Goal: Task Accomplishment & Management: Use online tool/utility

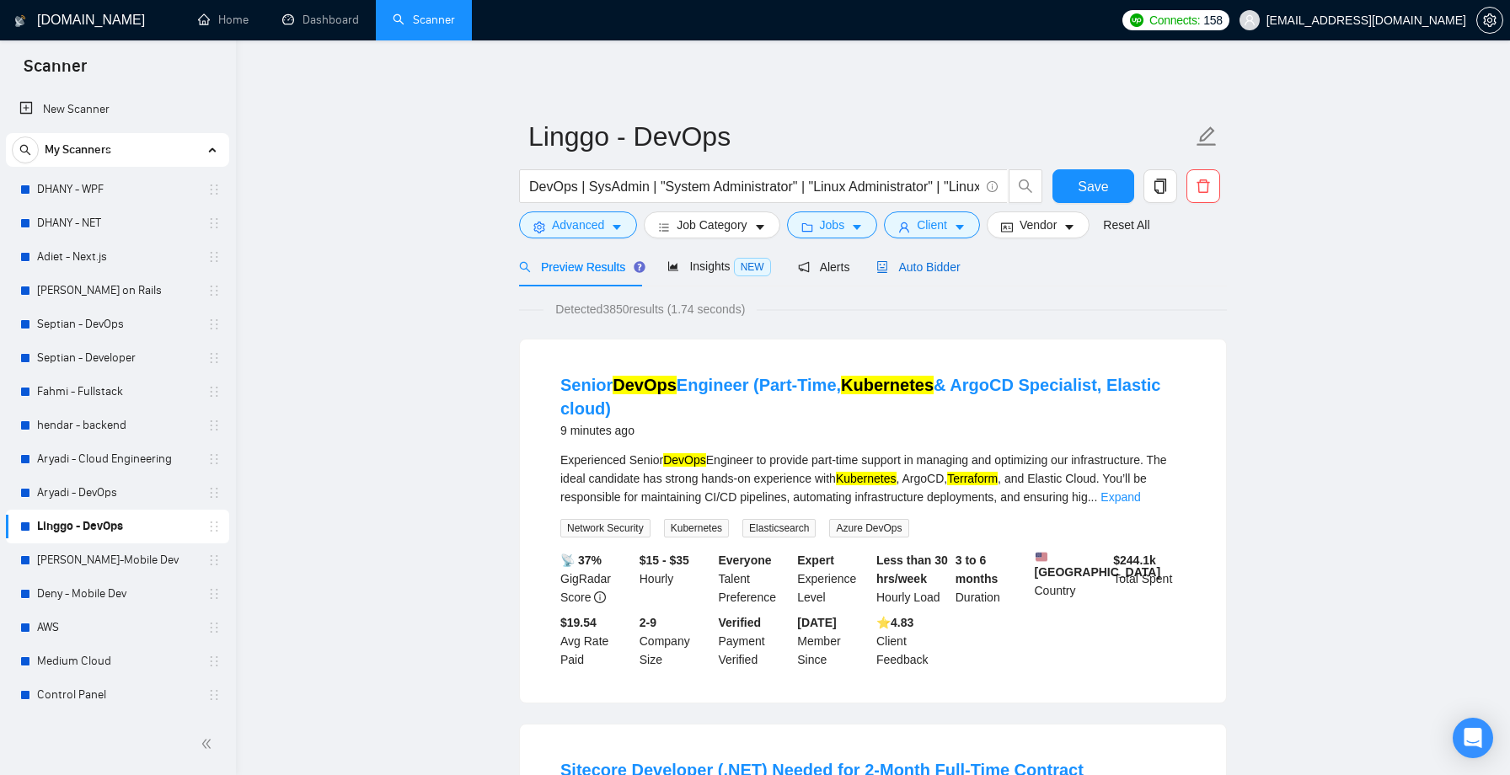
click at [954, 262] on span "Auto Bidder" at bounding box center [917, 266] width 83 height 13
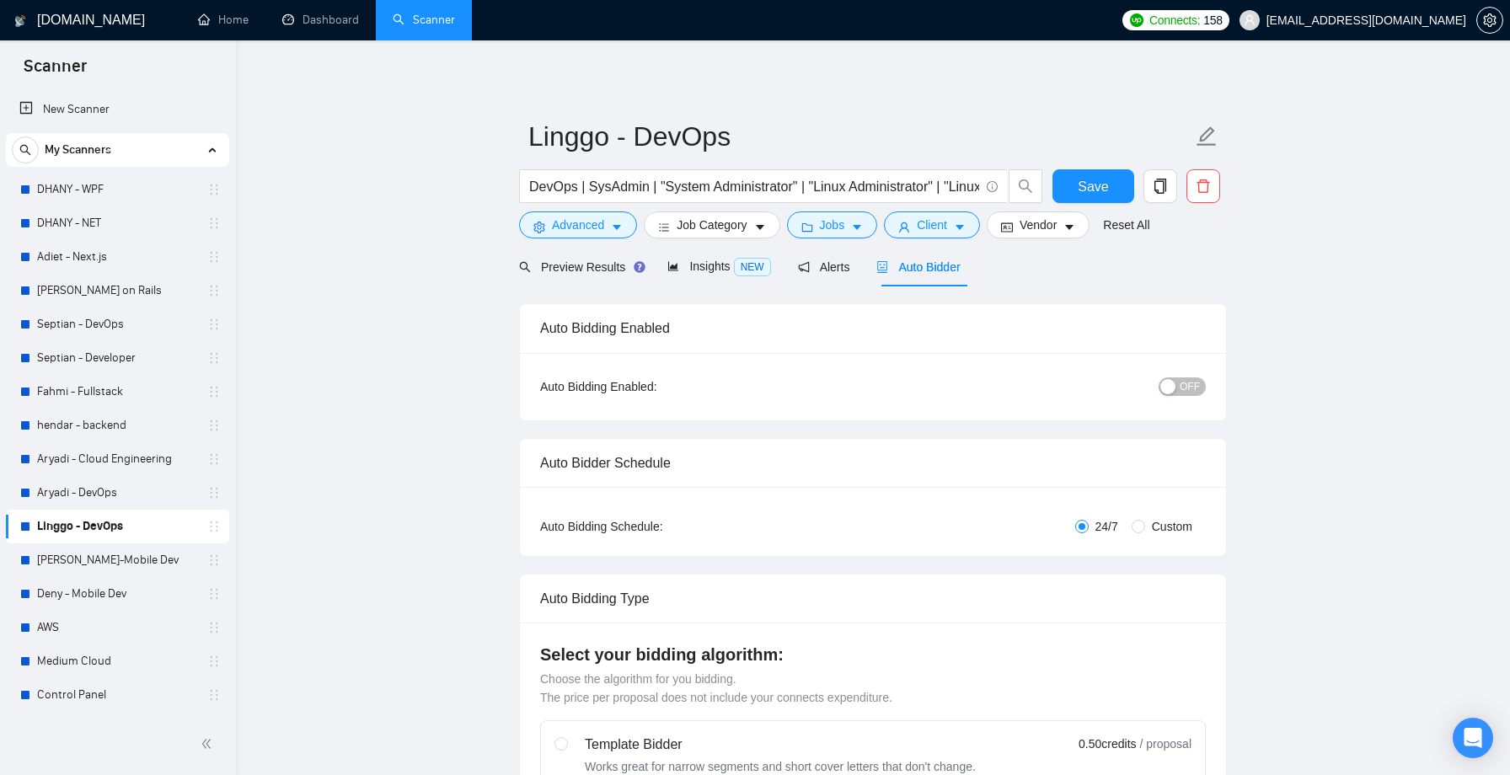
radio input "false"
radio input "true"
checkbox input "true"
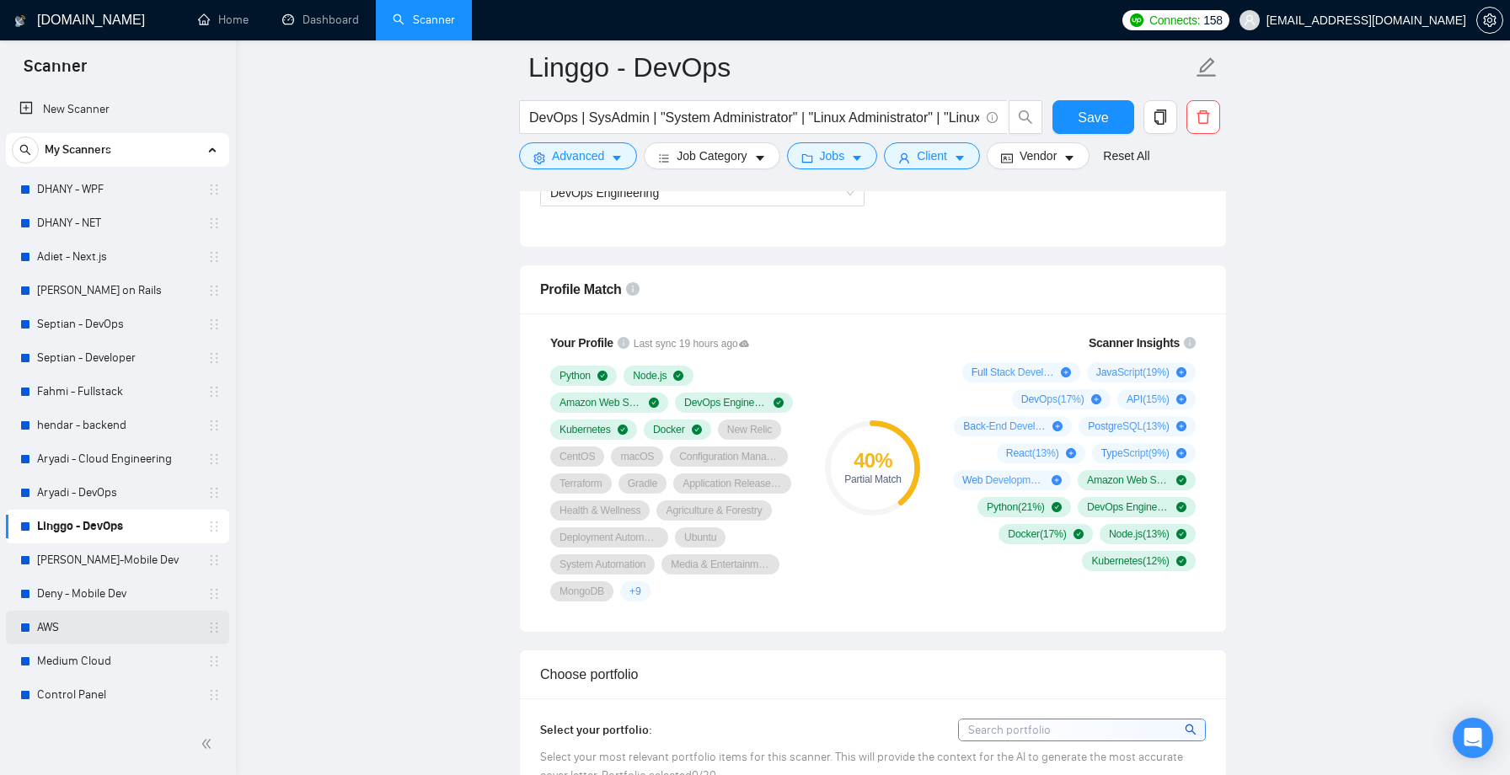
scroll to position [66, 0]
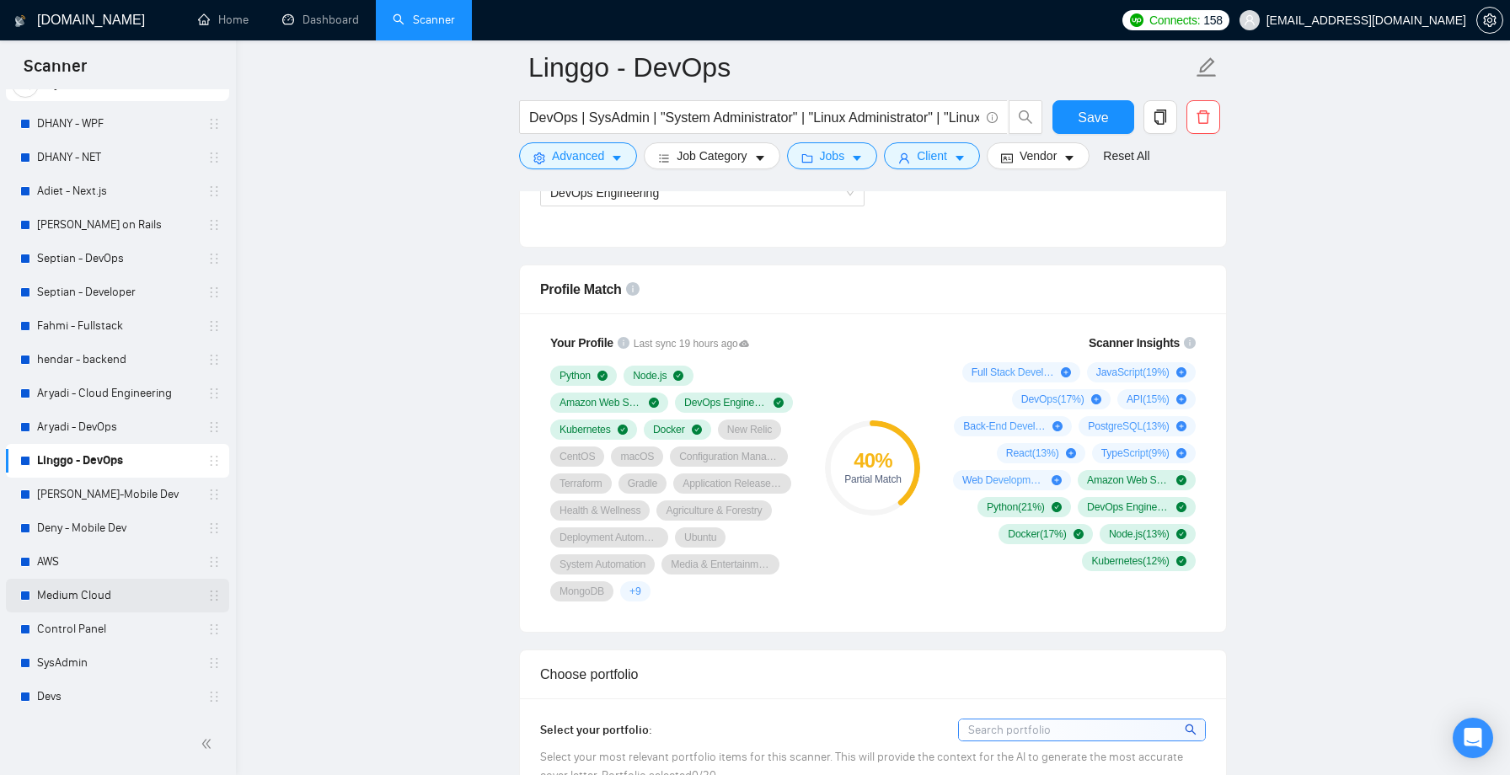
click at [100, 592] on link "Medium Cloud" at bounding box center [117, 596] width 160 height 34
click at [97, 631] on link "Control Panel" at bounding box center [117, 630] width 160 height 34
click at [99, 675] on link "SysAdmin" at bounding box center [117, 663] width 160 height 34
click at [113, 556] on link "AWS" at bounding box center [117, 562] width 160 height 34
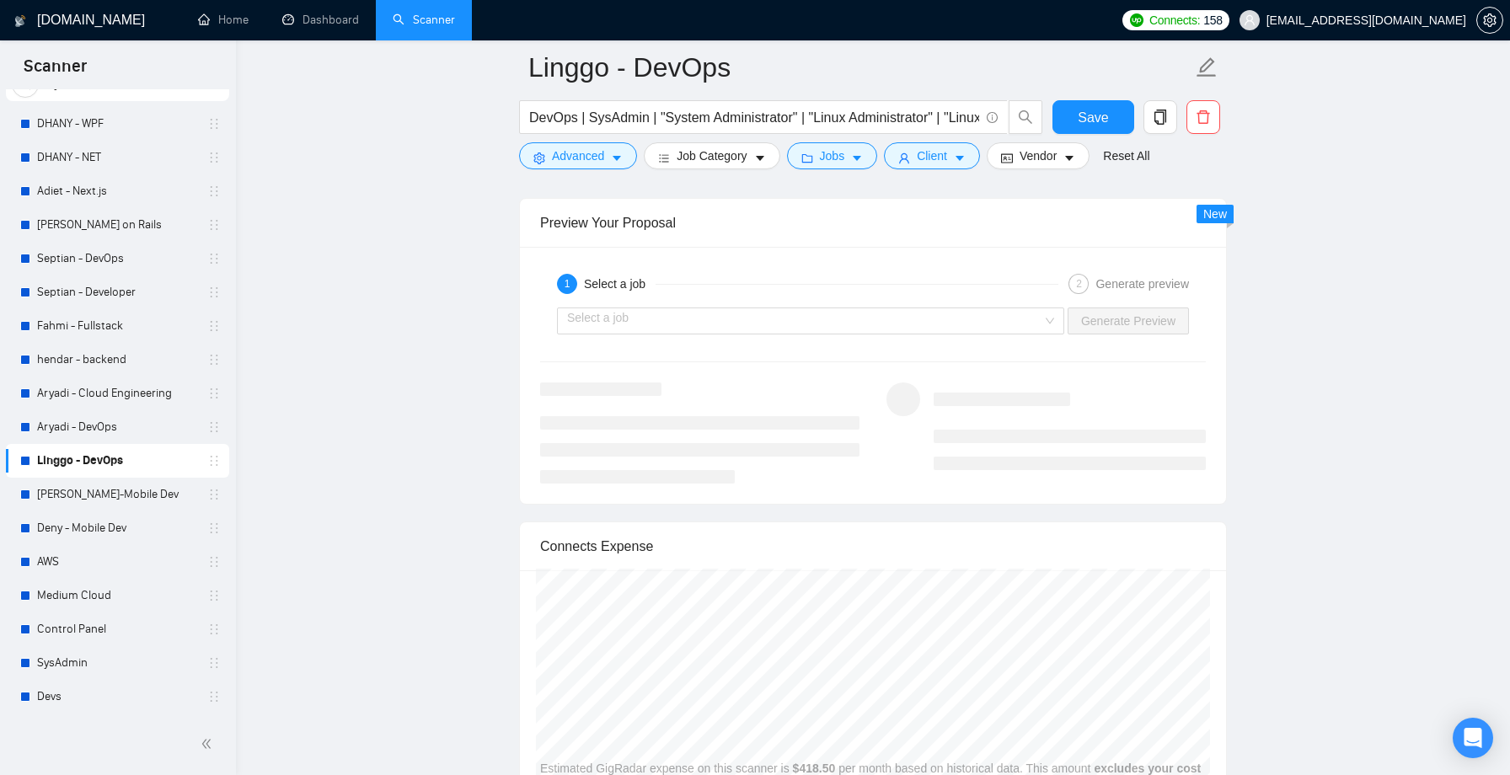
scroll to position [3416, 0]
click at [797, 319] on input "search" at bounding box center [804, 316] width 475 height 25
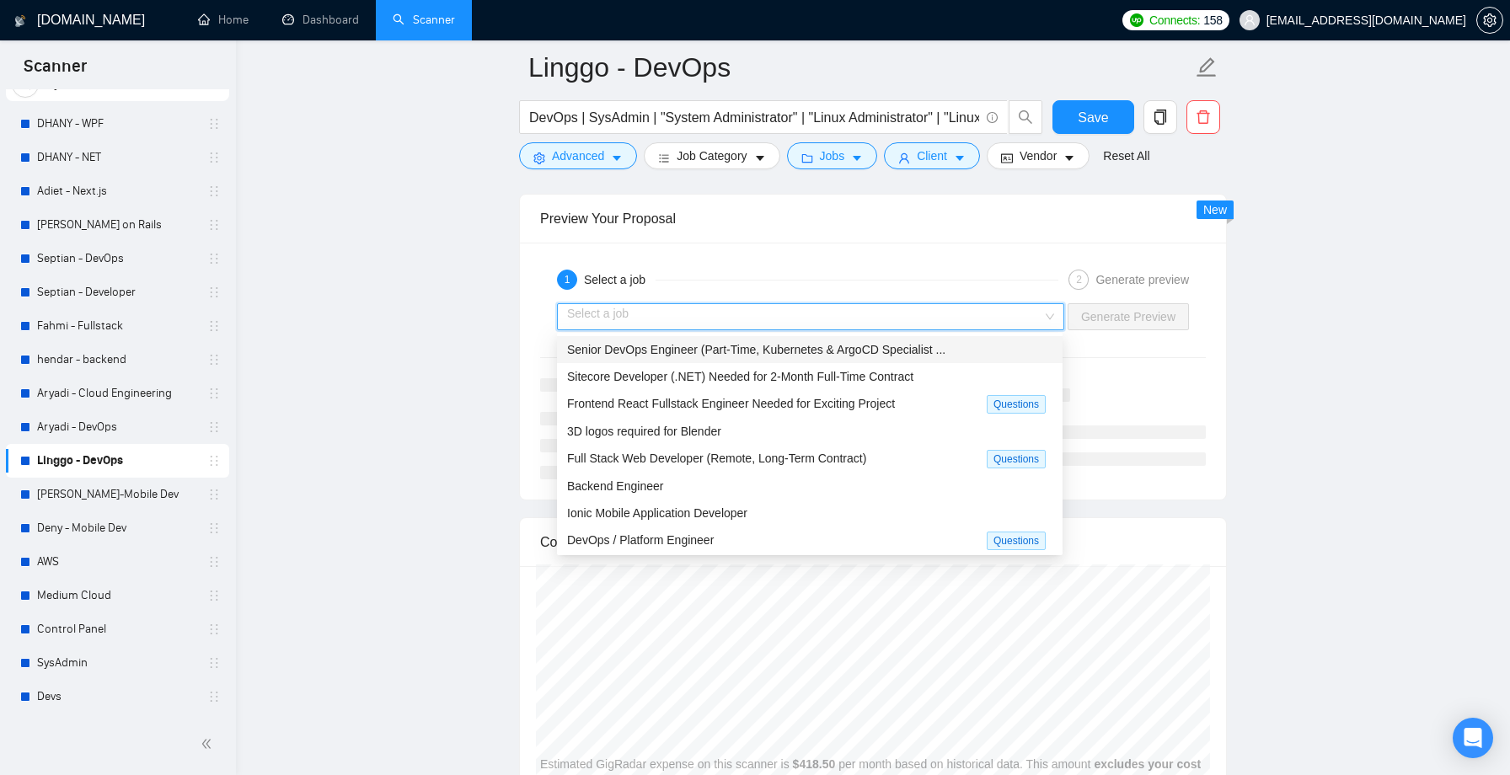
click at [785, 354] on span "Senior DevOps Engineer (Part-Time, Kubernetes & ArgoCD Specialist ..." at bounding box center [756, 349] width 378 height 13
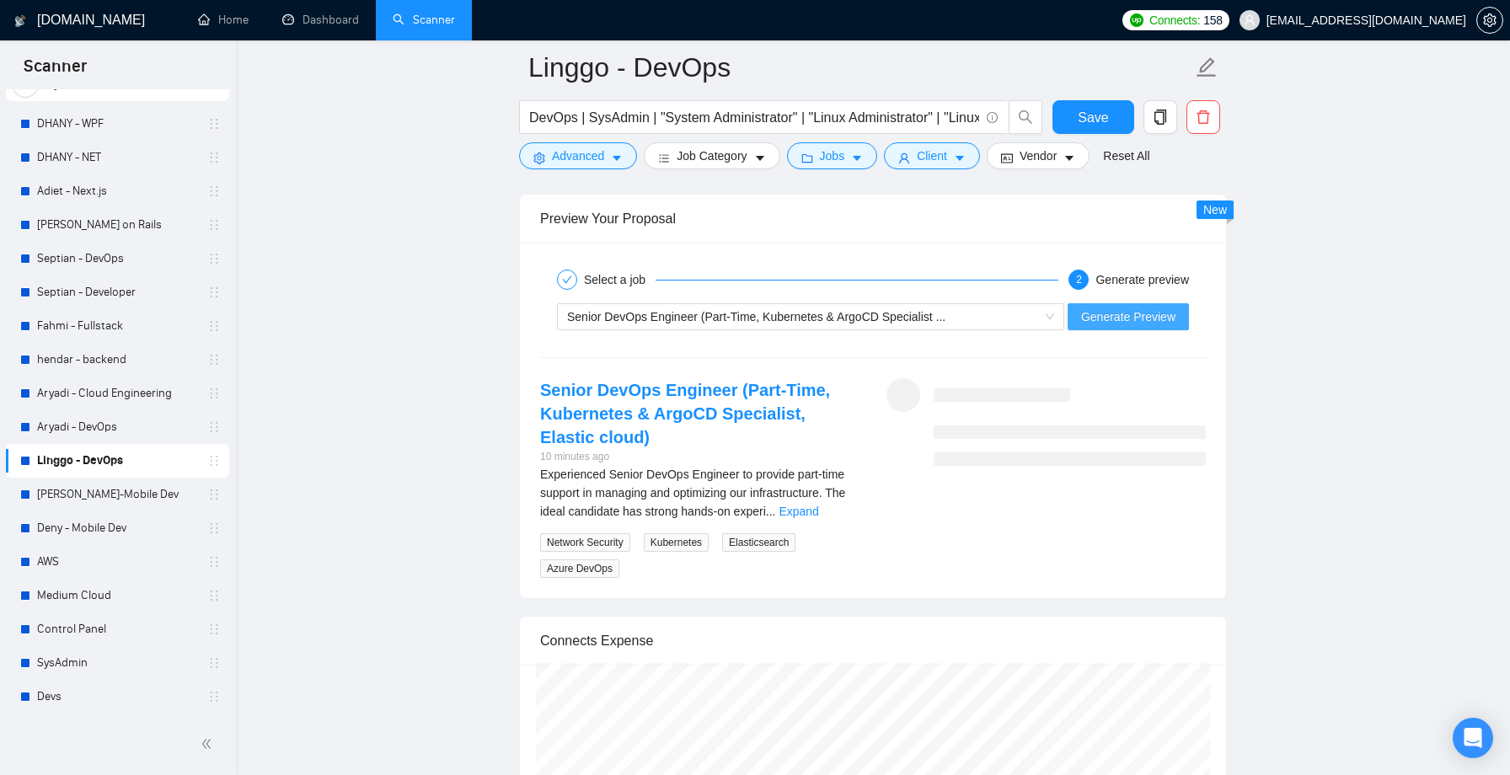
click at [1145, 317] on span "Generate Preview" at bounding box center [1128, 317] width 94 height 19
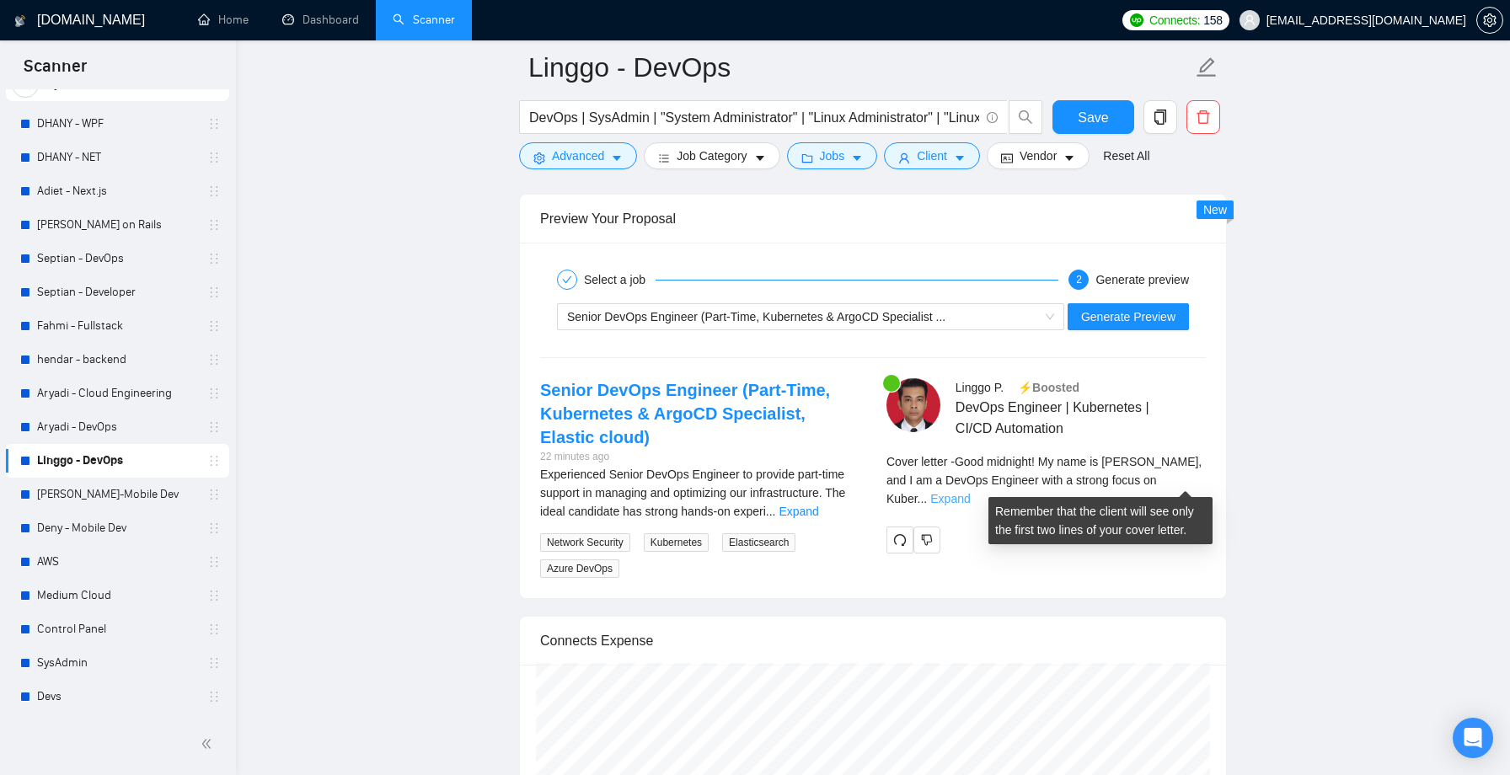
click at [970, 492] on link "Expand" at bounding box center [950, 498] width 40 height 13
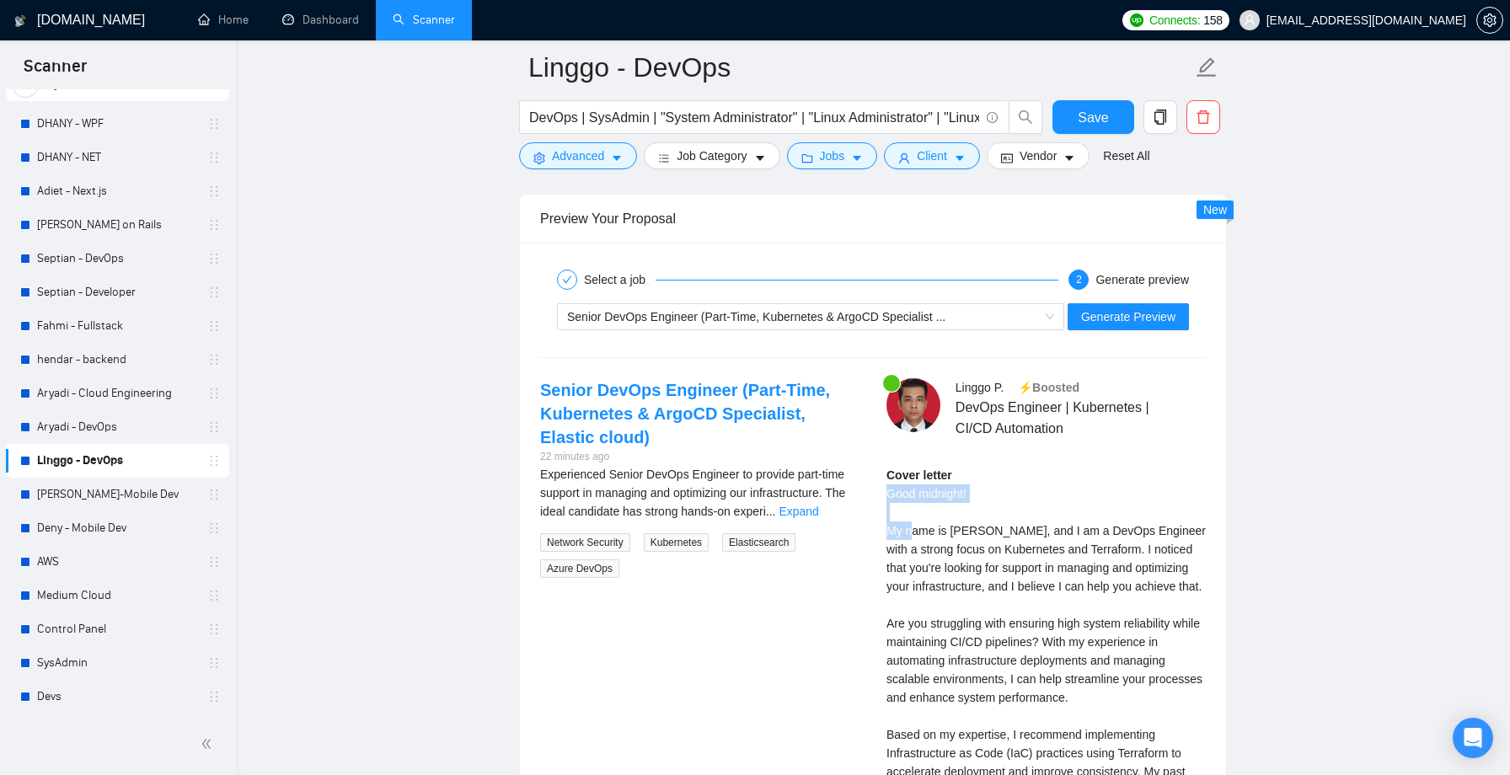
drag, startPoint x: 888, startPoint y: 491, endPoint x: 919, endPoint y: 545, distance: 61.9
click at [919, 545] on div "Cover letter Good midnight! My name is Linggo, and I am a DevOps Engineer with …" at bounding box center [1046, 707] width 319 height 482
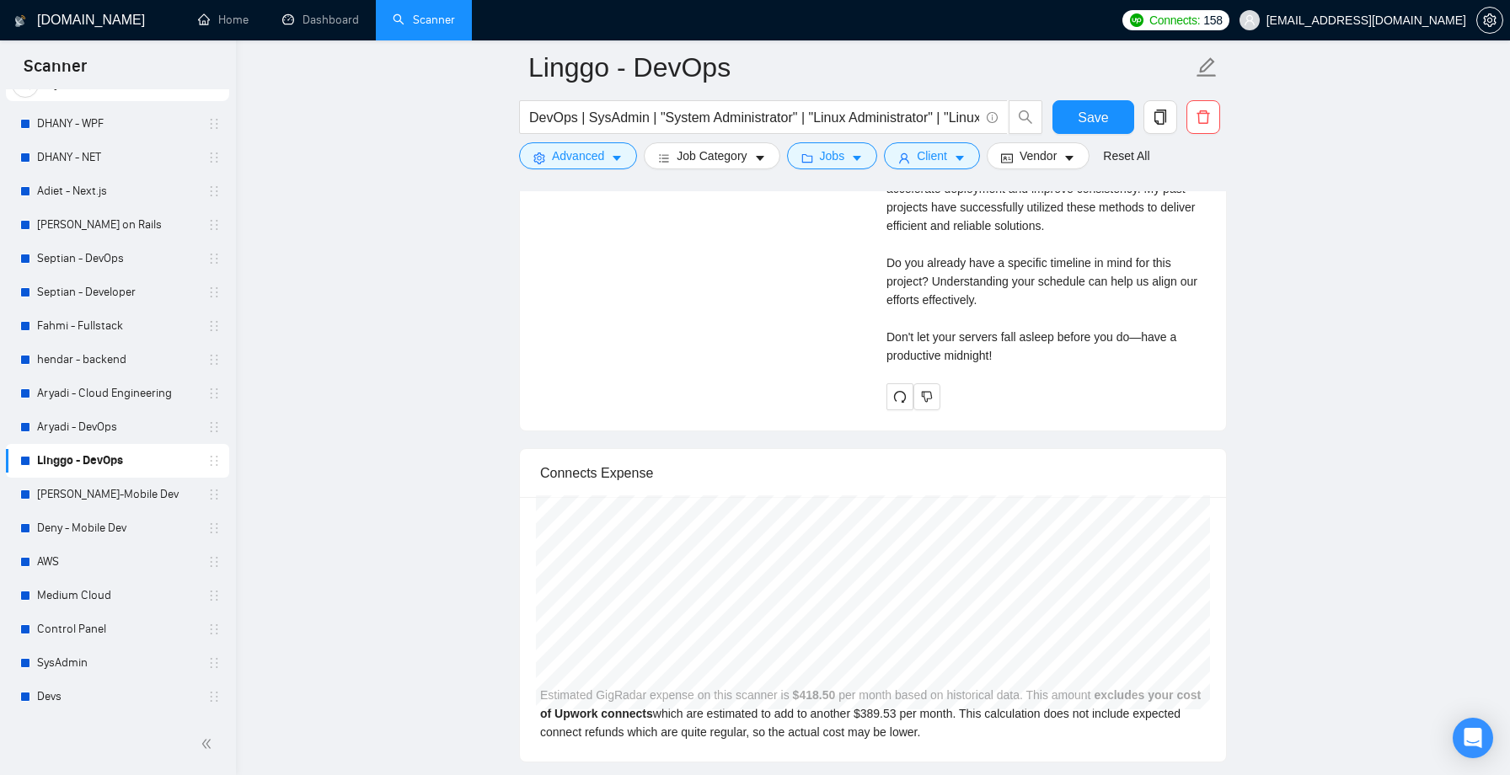
scroll to position [4011, 0]
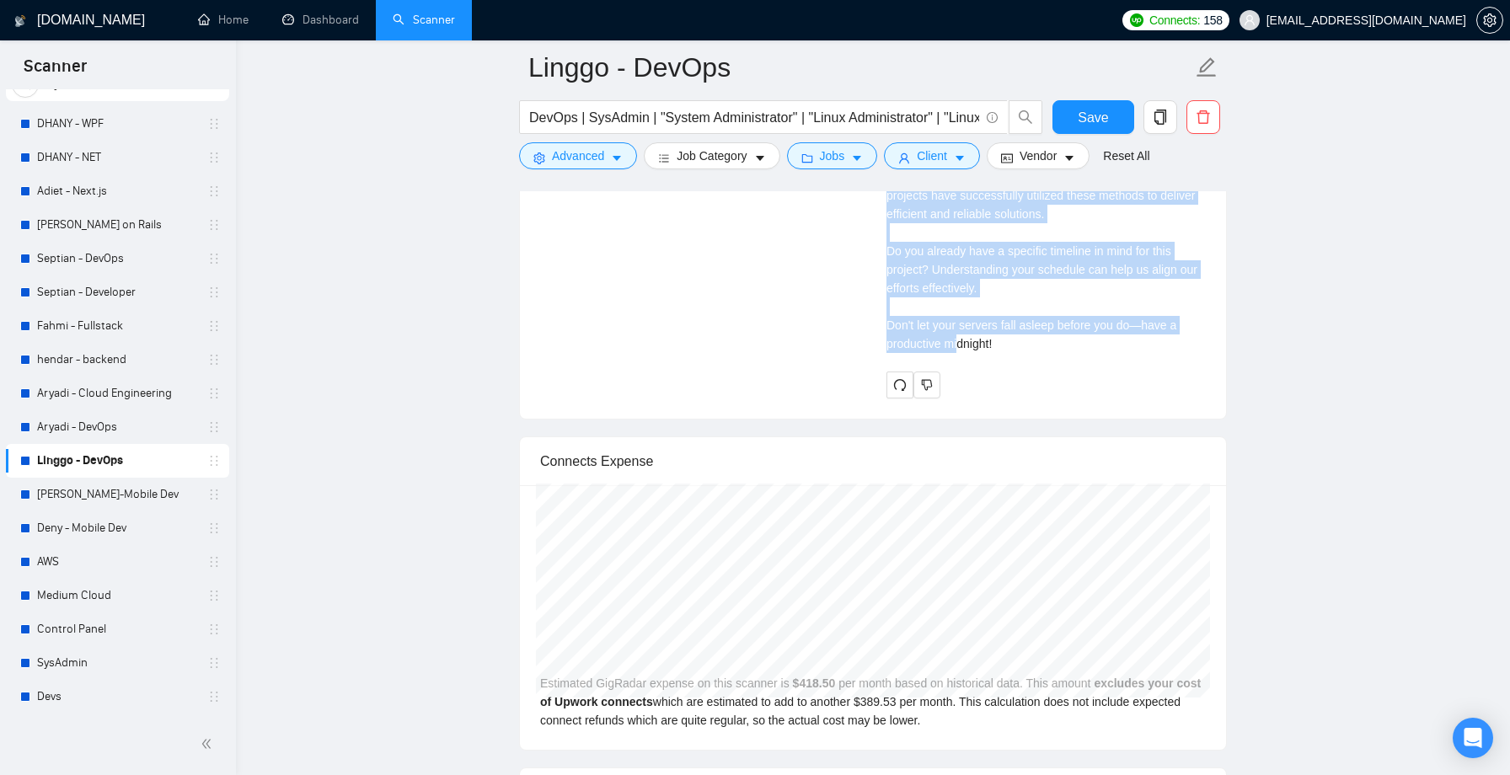
click at [1086, 365] on div "Cover letter Good midnight! My name is Linggo, and I am a DevOps Engineer with …" at bounding box center [1046, 118] width 319 height 494
copy div "Good midnight! My name is Linggo, and I am a DevOps Engineer with a strong focu…"
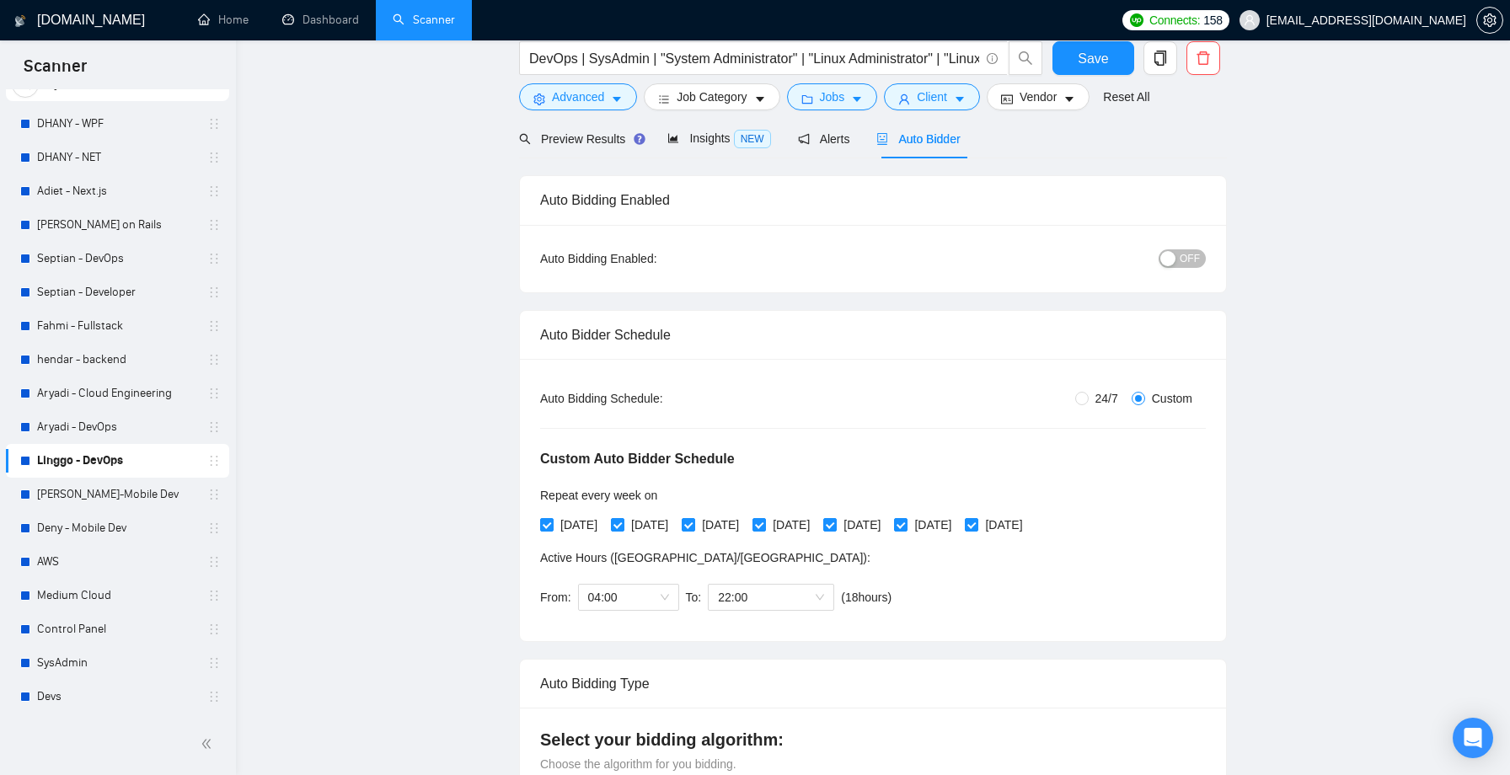
scroll to position [0, 0]
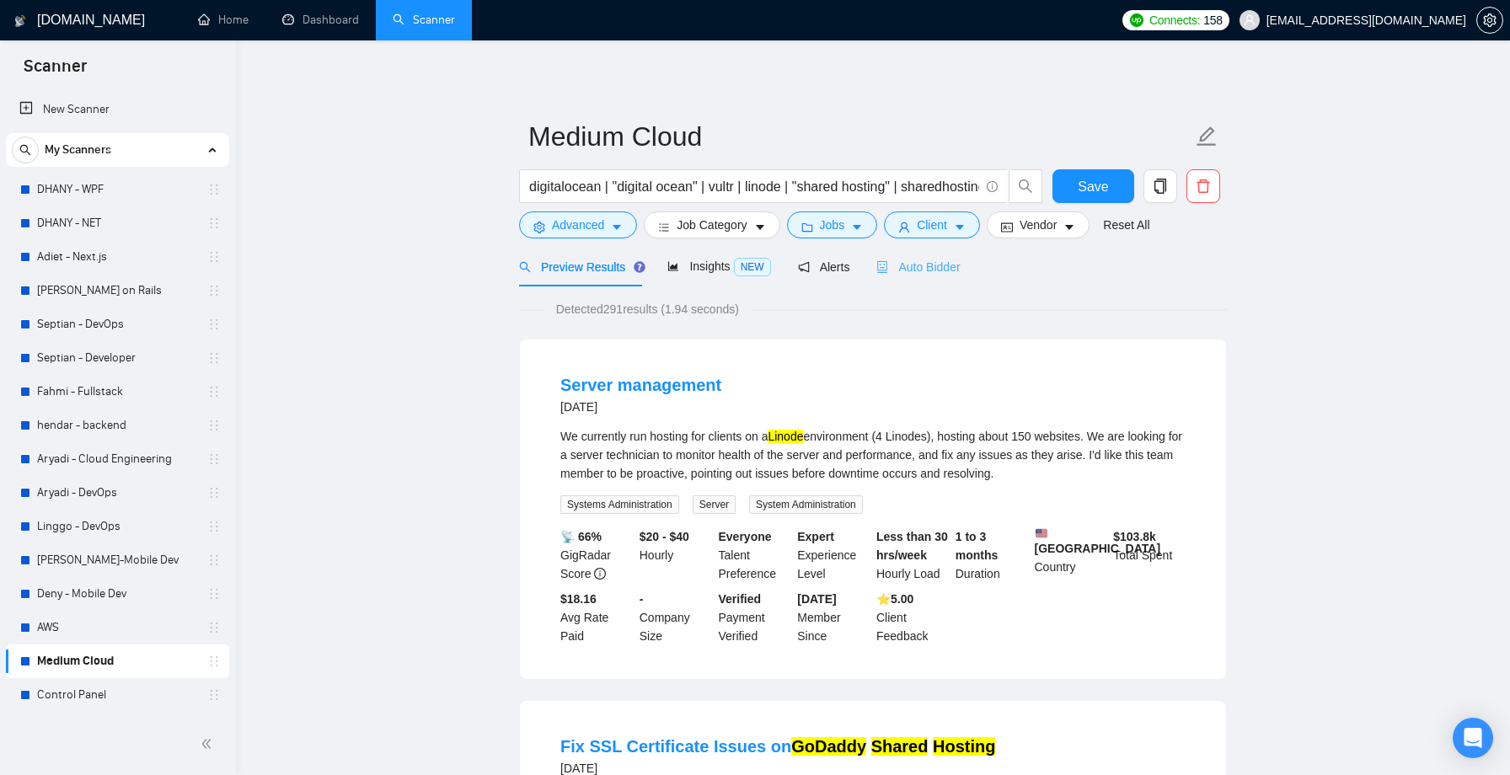
click at [943, 276] on div "Auto Bidder" at bounding box center [917, 267] width 83 height 40
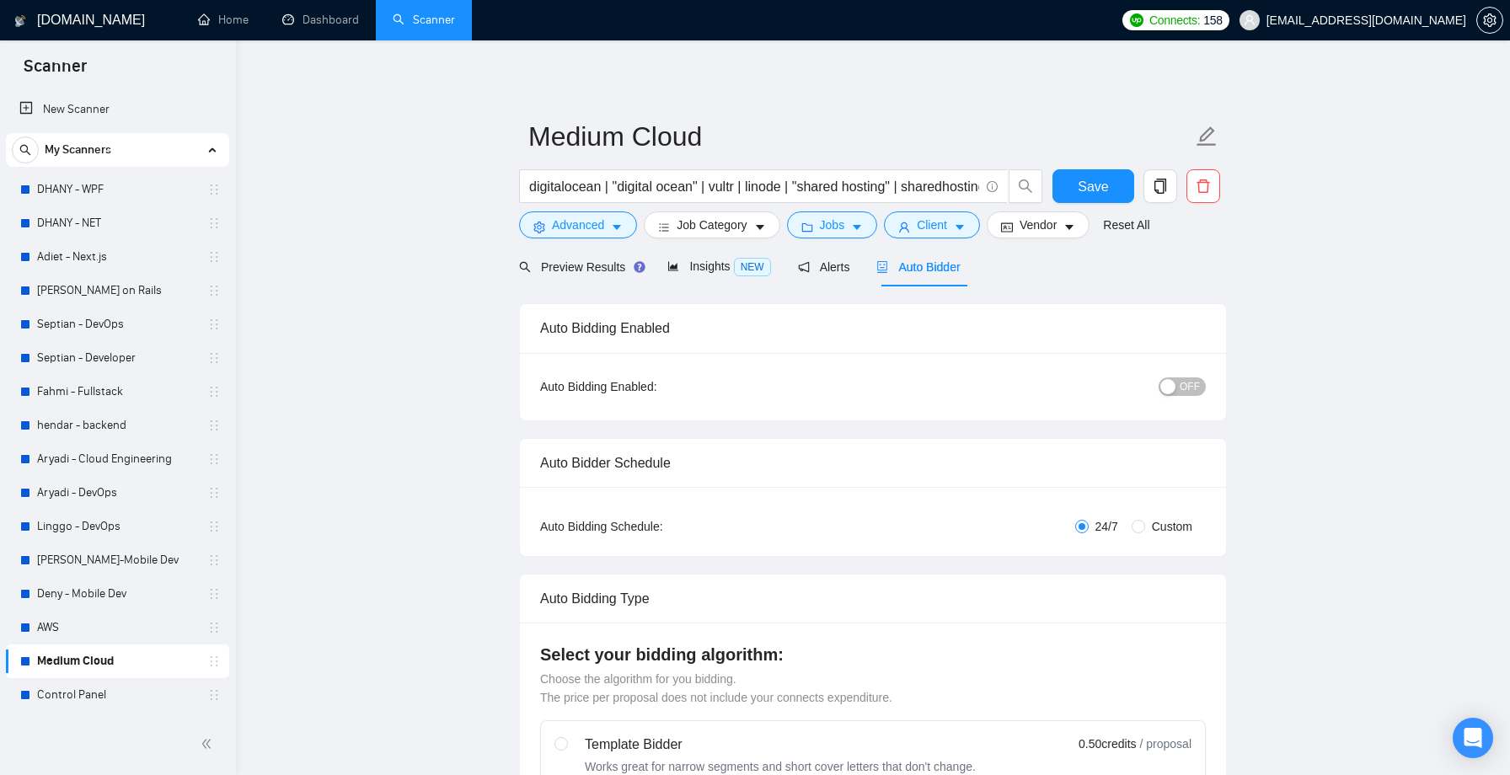
checkbox input "true"
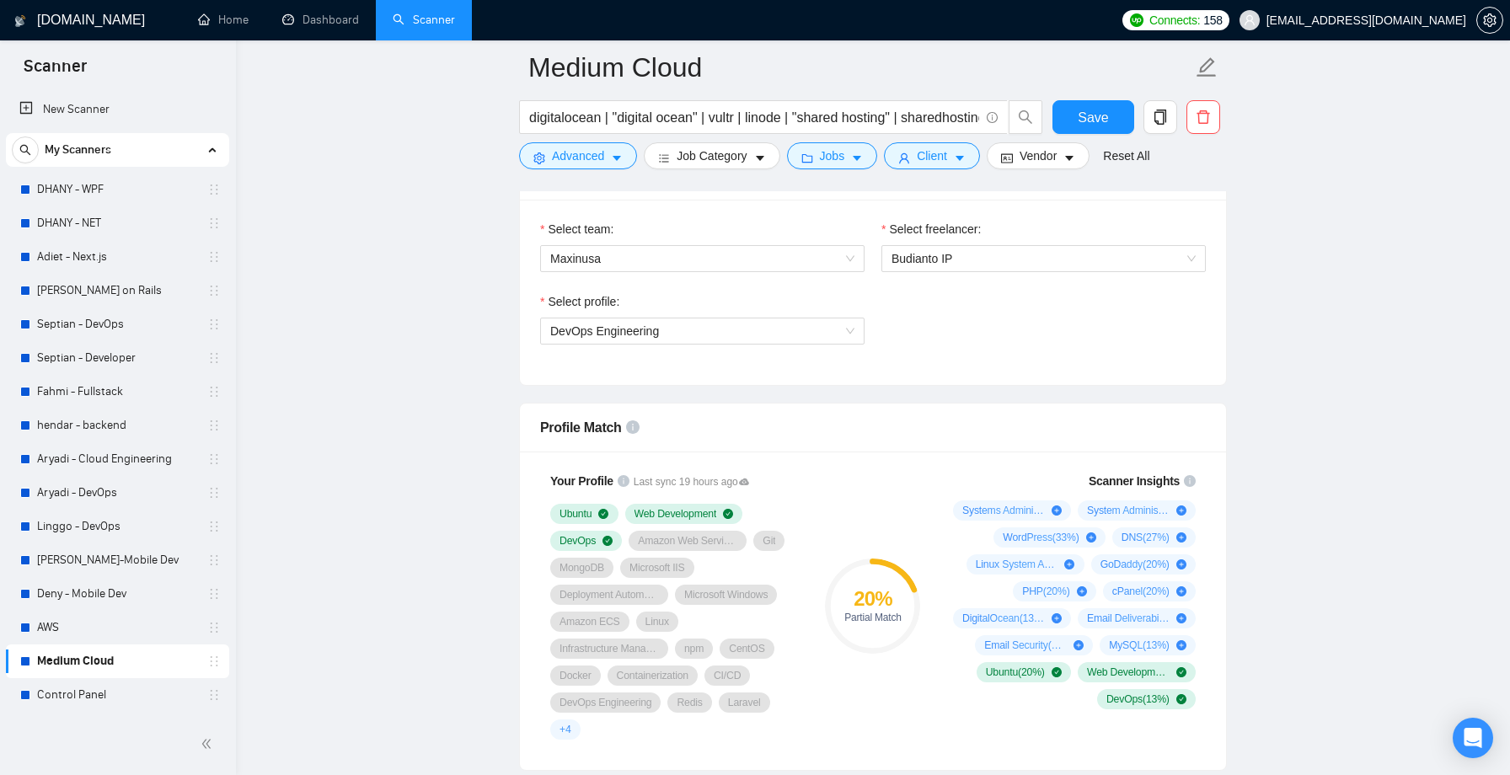
scroll to position [912, 0]
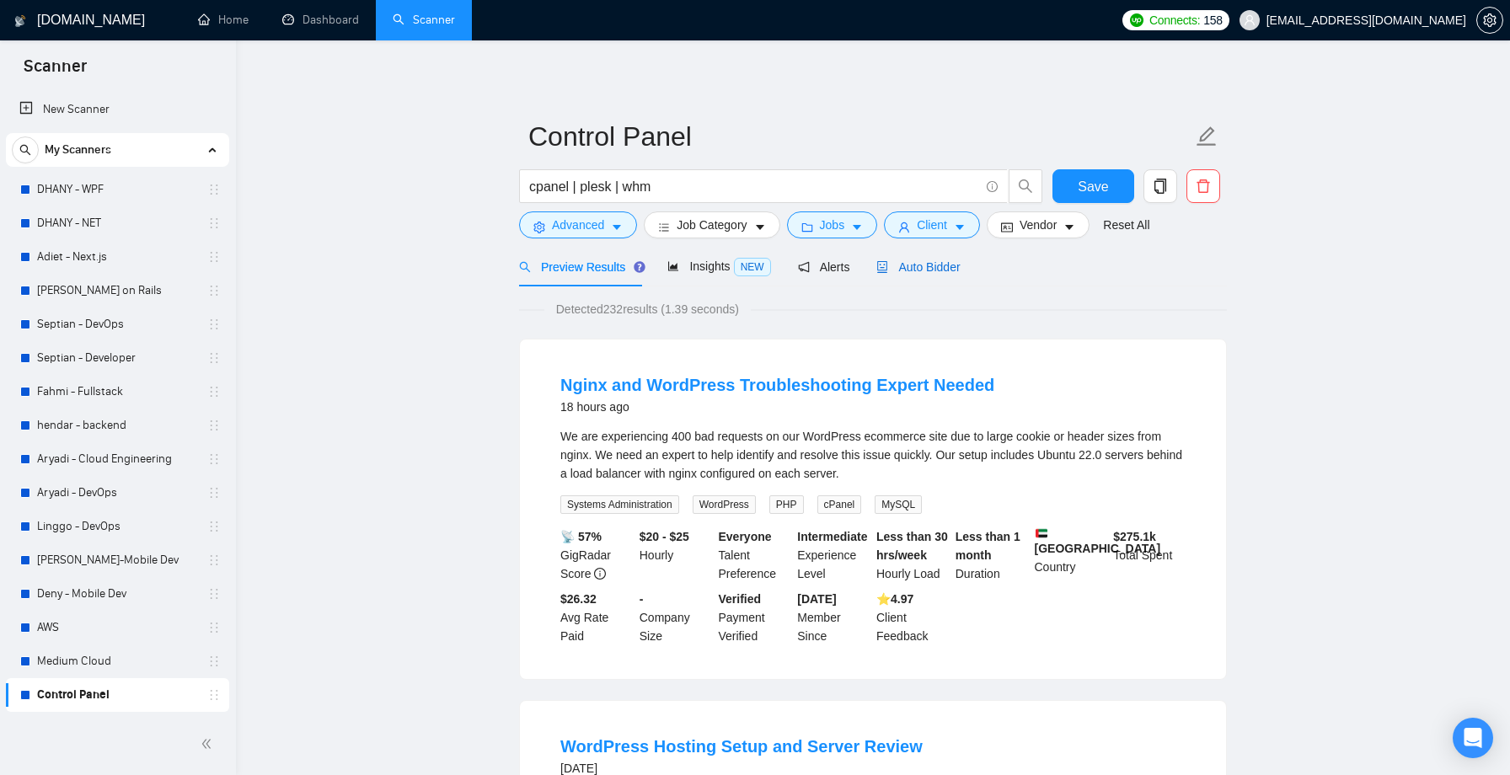
click at [948, 260] on span "Auto Bidder" at bounding box center [917, 266] width 83 height 13
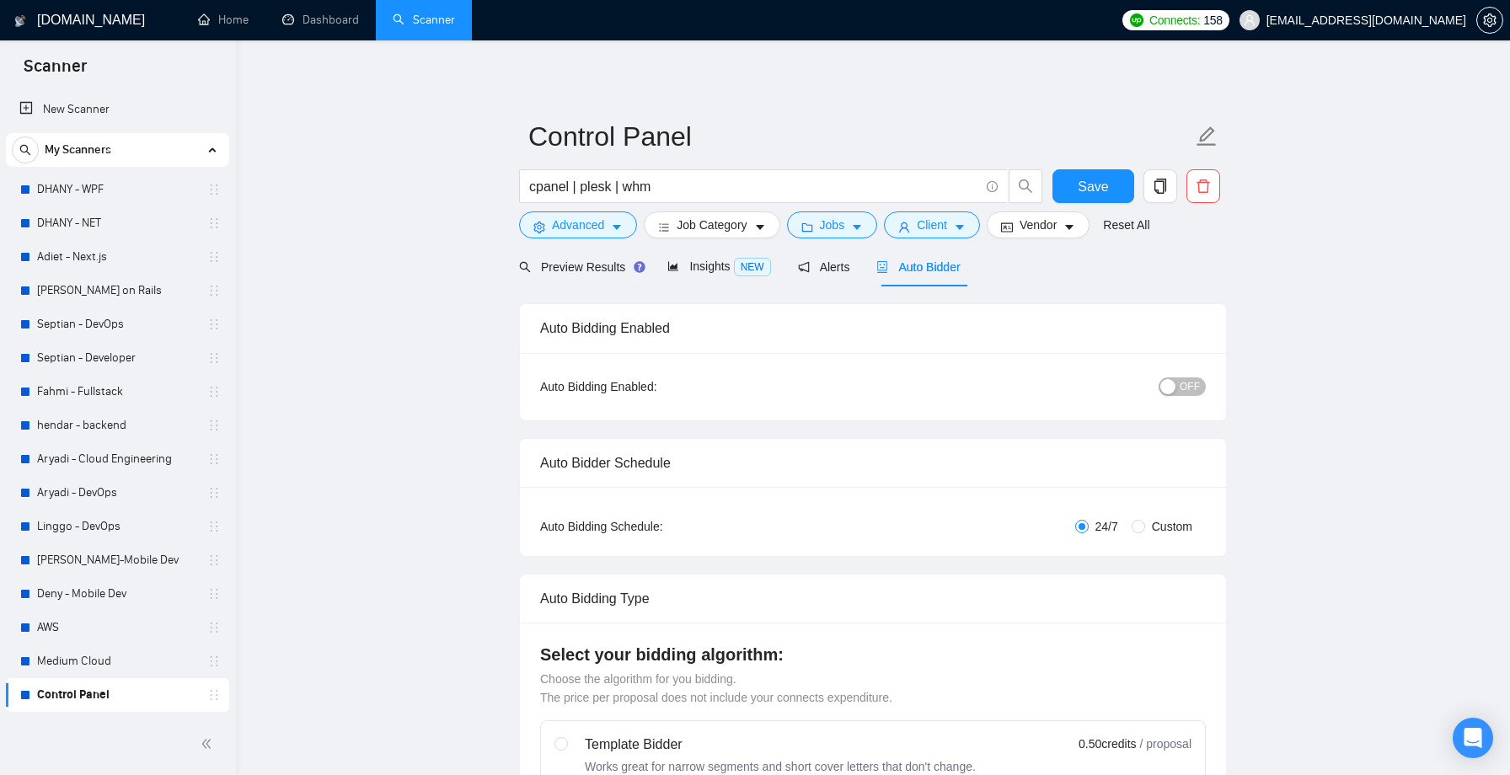
checkbox input "true"
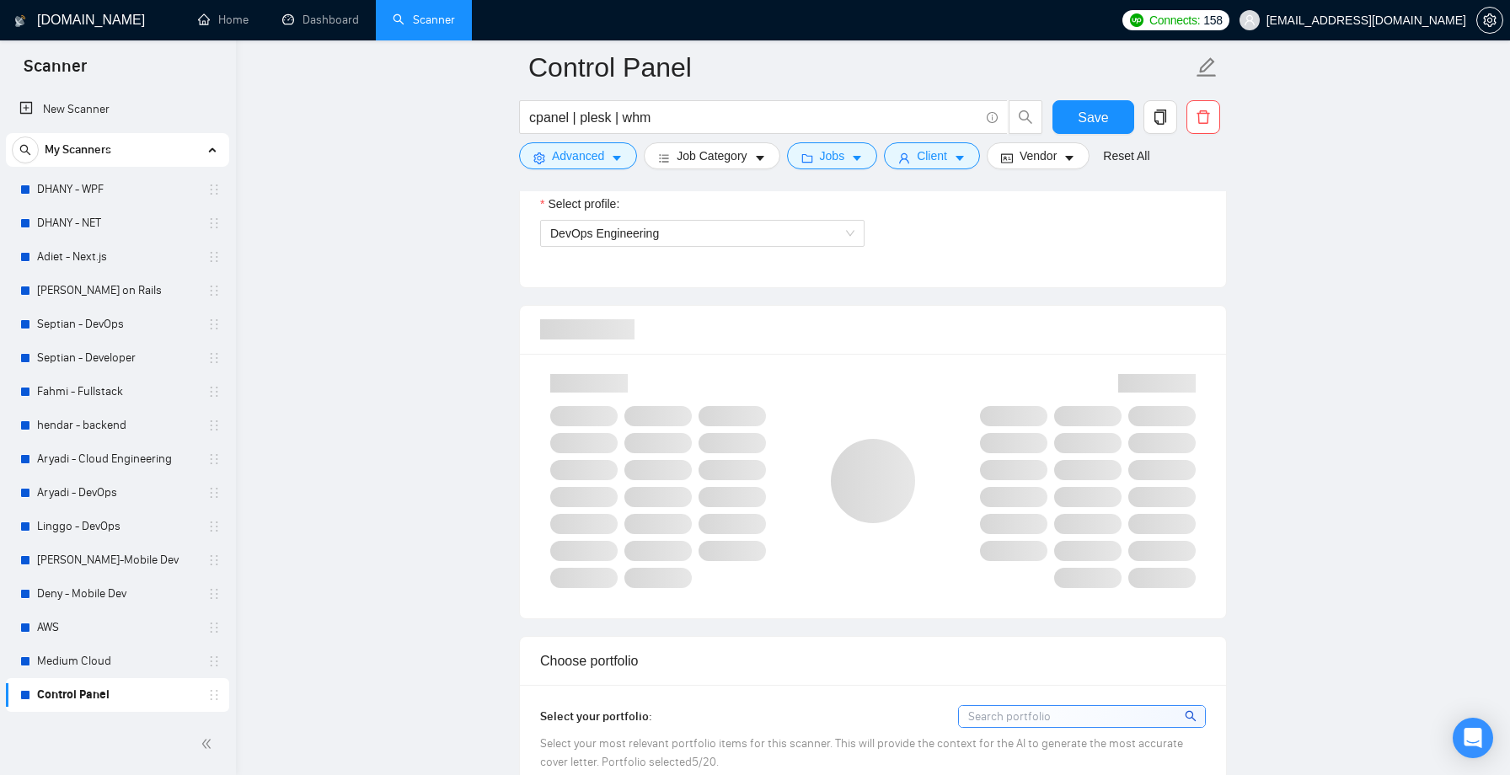
scroll to position [986, 0]
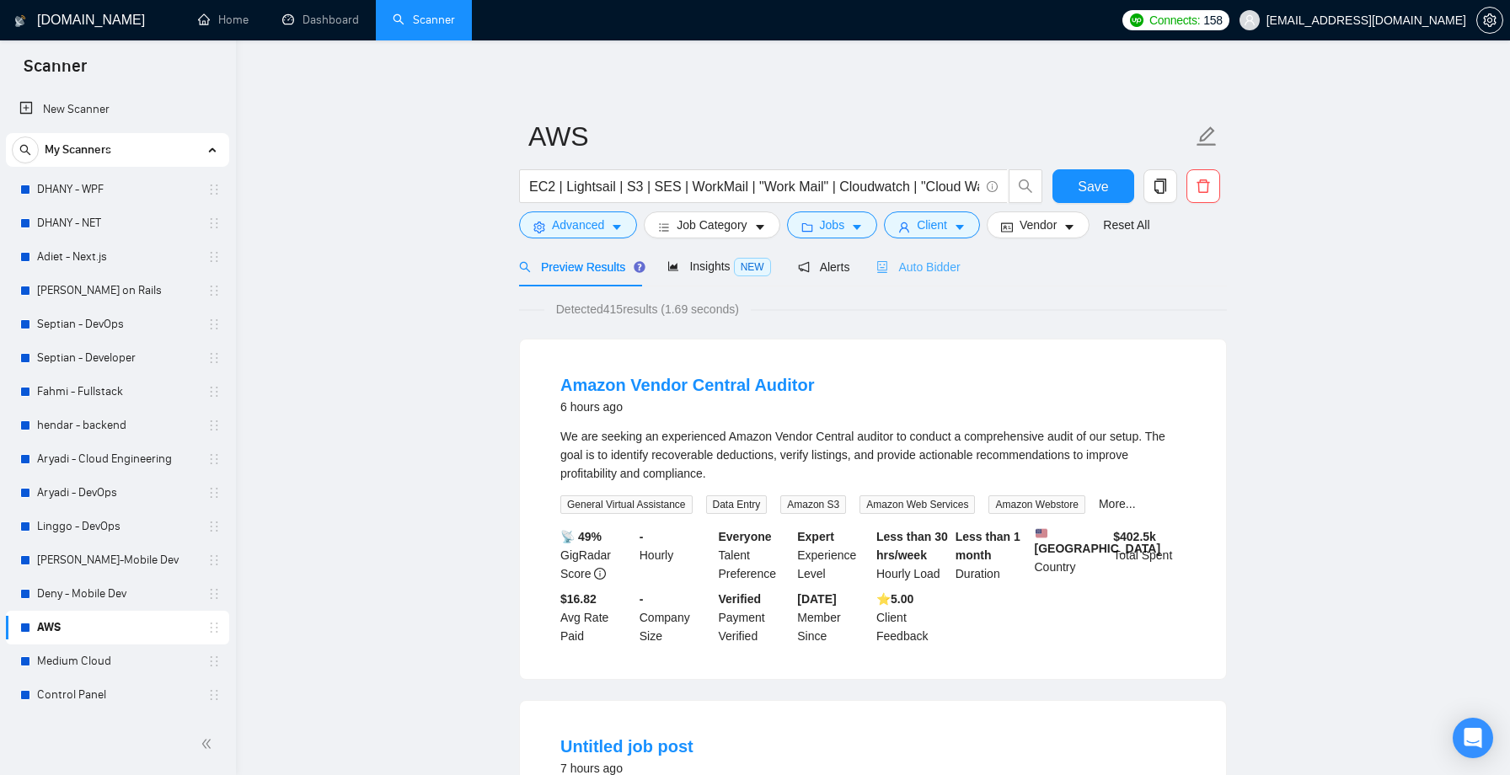
click at [943, 276] on div "Auto Bidder" at bounding box center [917, 267] width 83 height 40
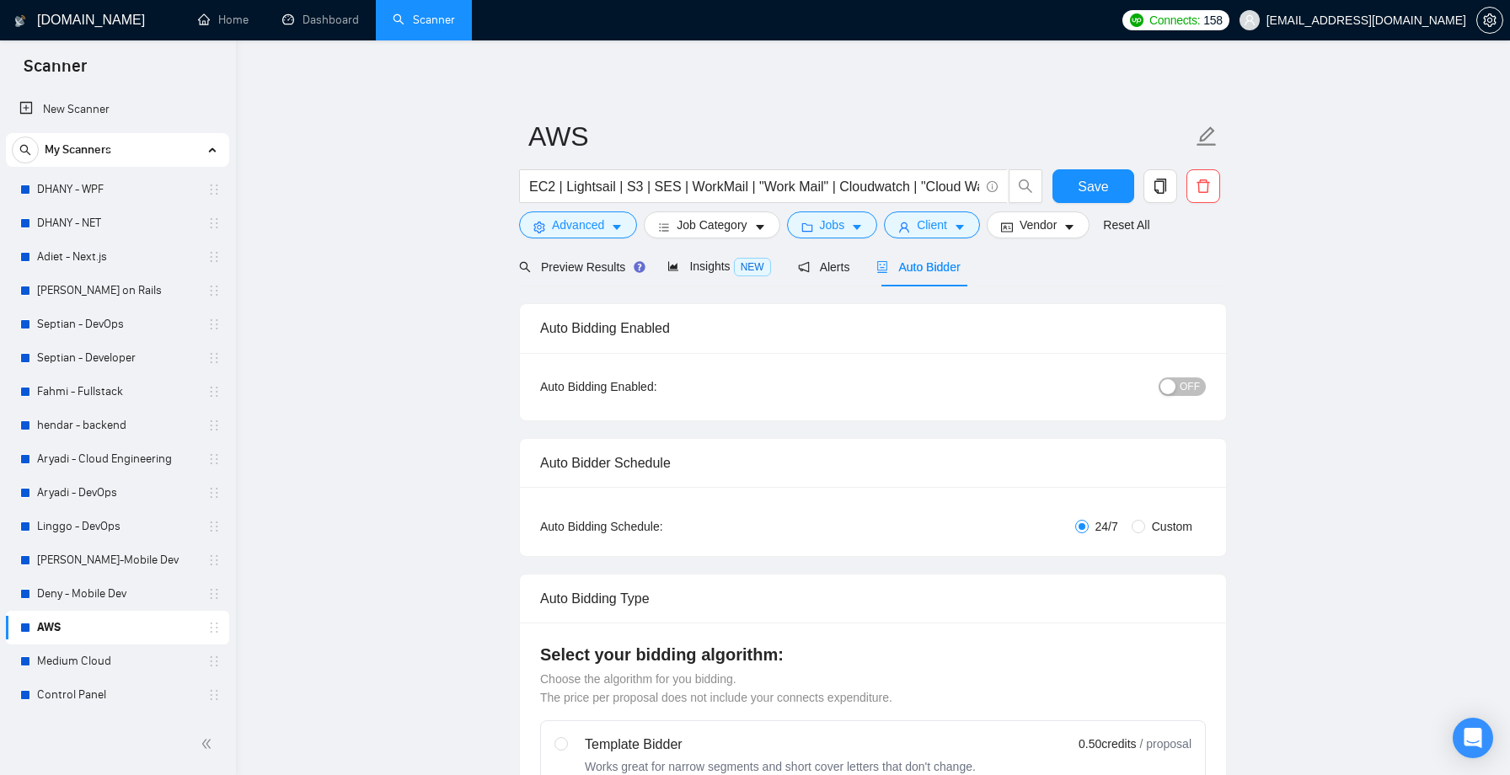
checkbox input "true"
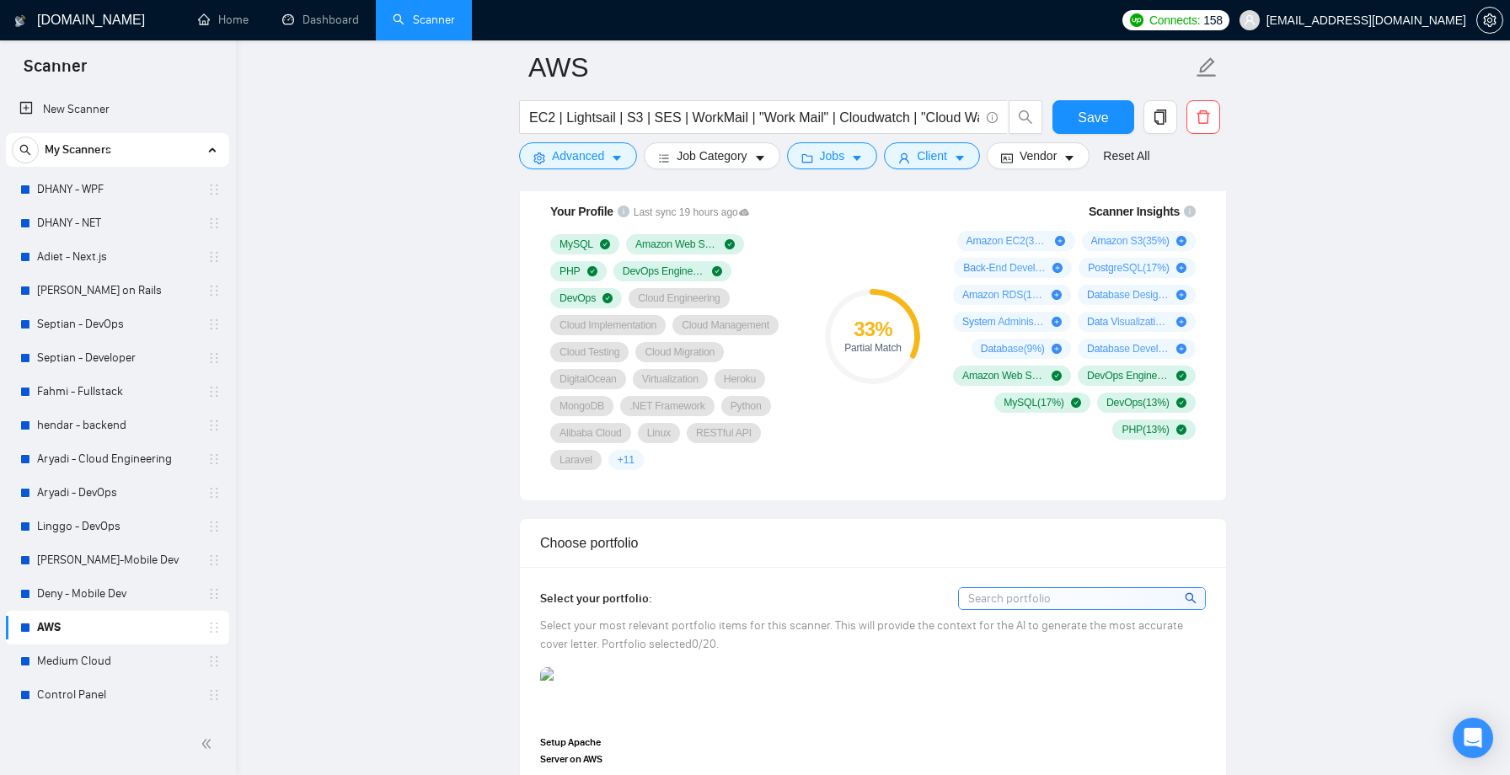
scroll to position [1159, 0]
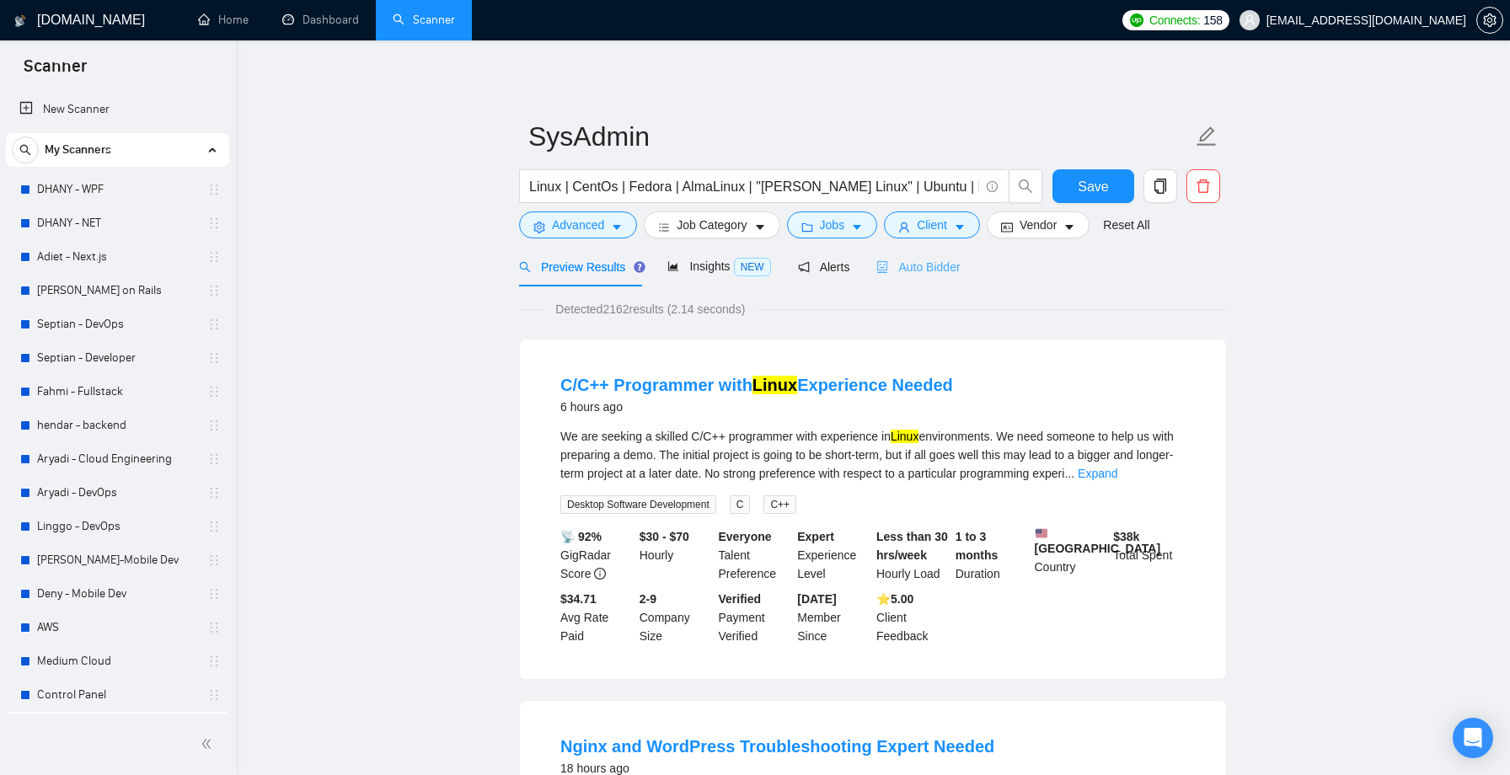
click at [943, 276] on div "Auto Bidder" at bounding box center [917, 267] width 83 height 40
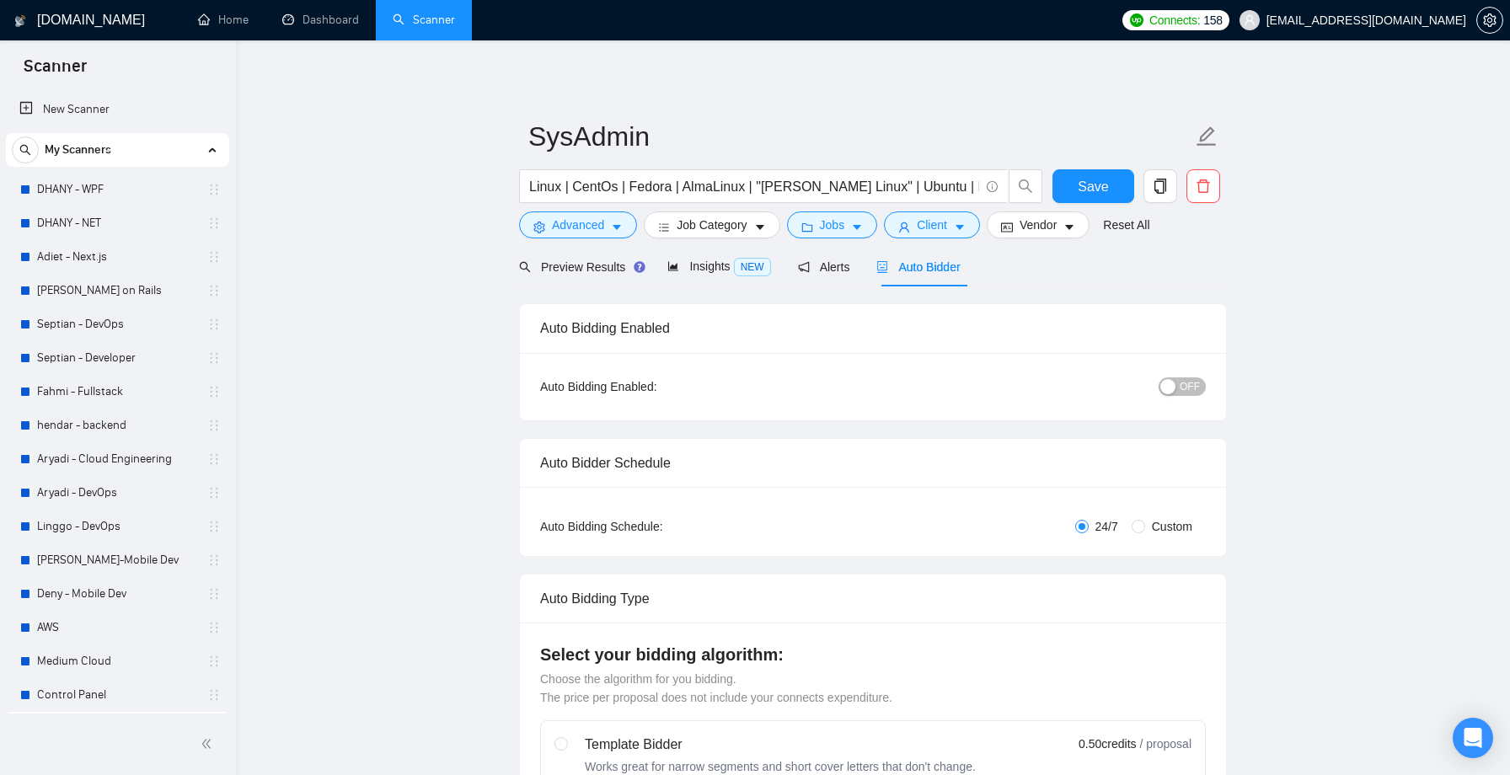
checkbox input "true"
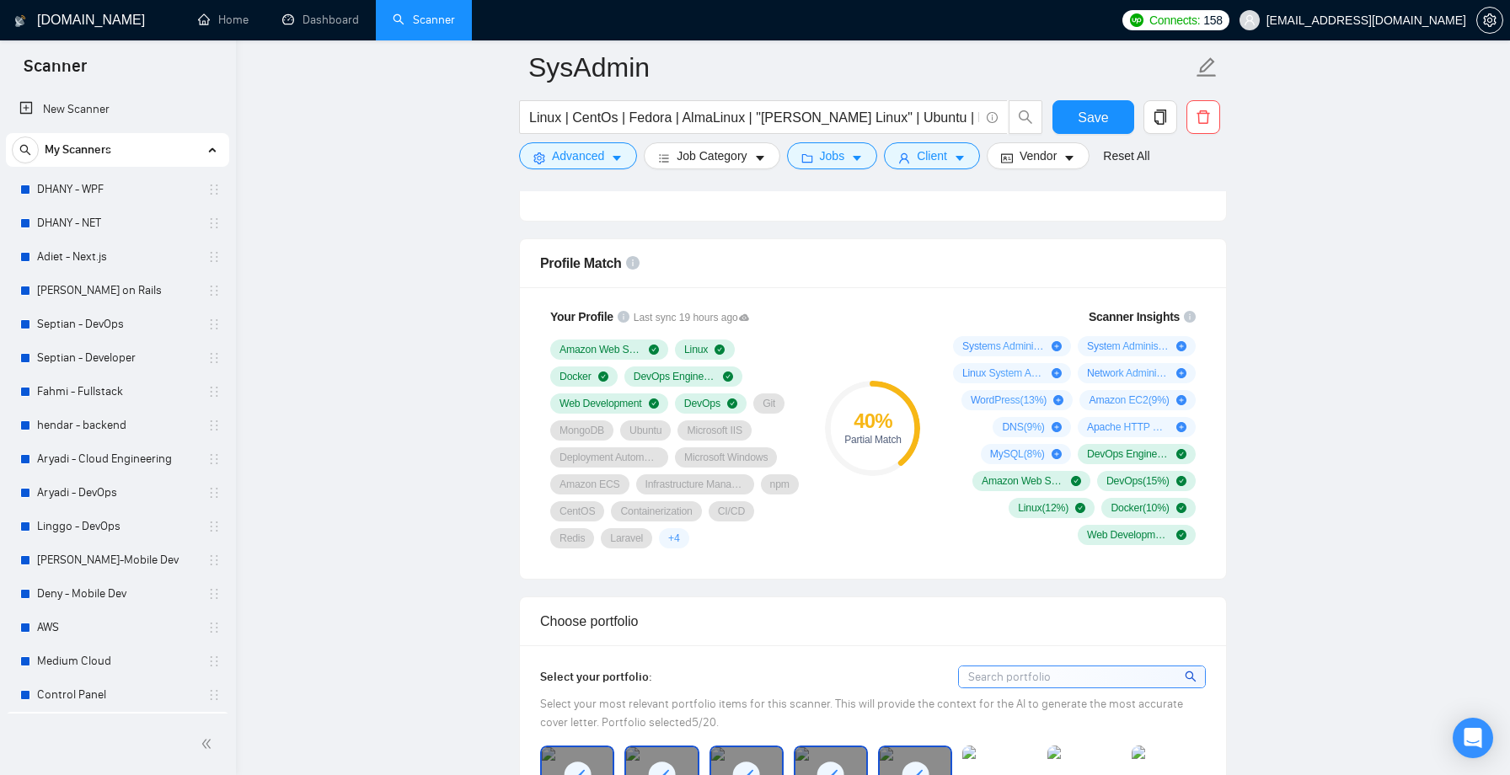
scroll to position [1052, 0]
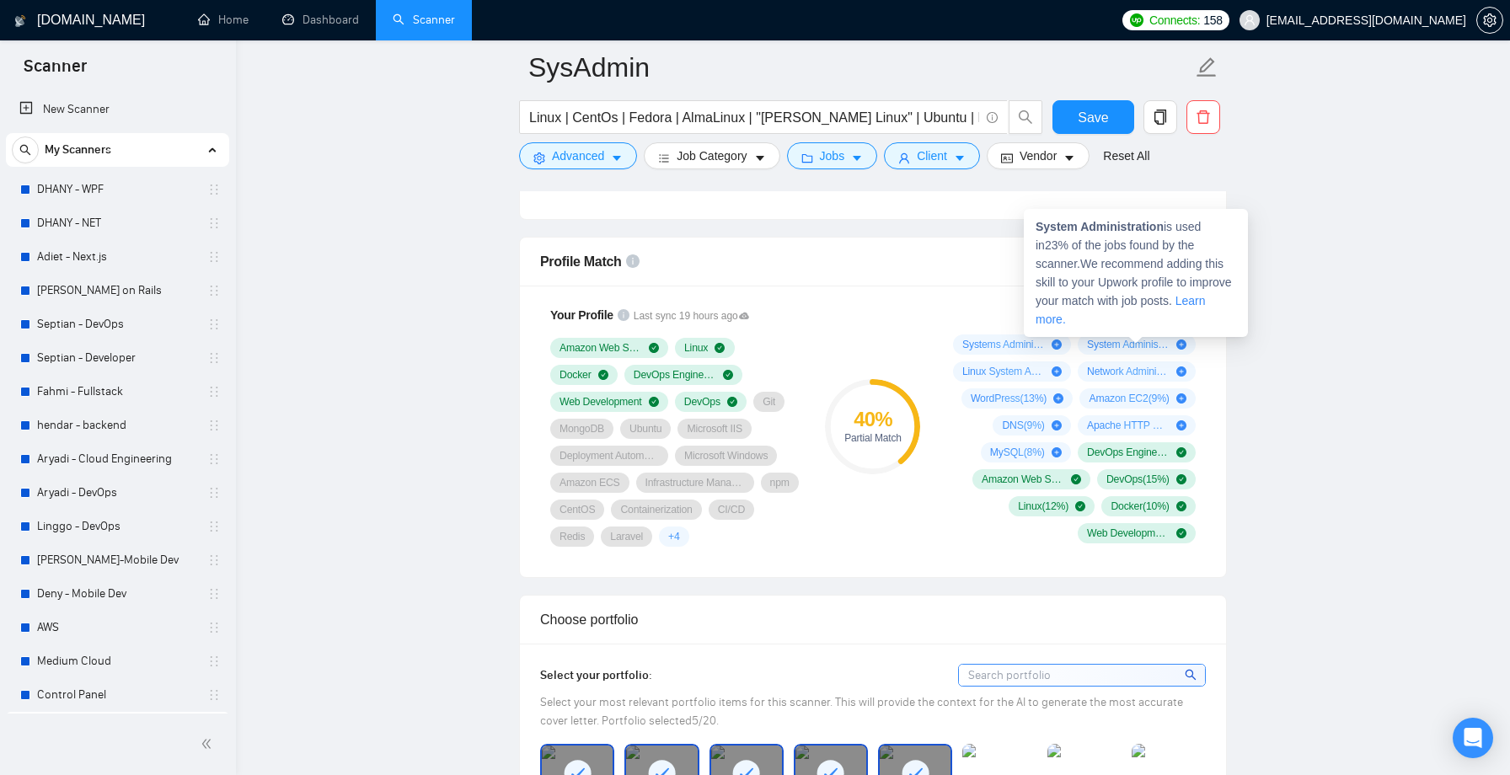
click at [1175, 344] on div "System Administration ( 23 %)" at bounding box center [1136, 344] width 99 height 13
click at [1189, 347] on div "System Administration ( 23 %)" at bounding box center [1137, 345] width 118 height 20
click at [1186, 346] on icon "plus-circle" at bounding box center [1182, 345] width 10 height 10
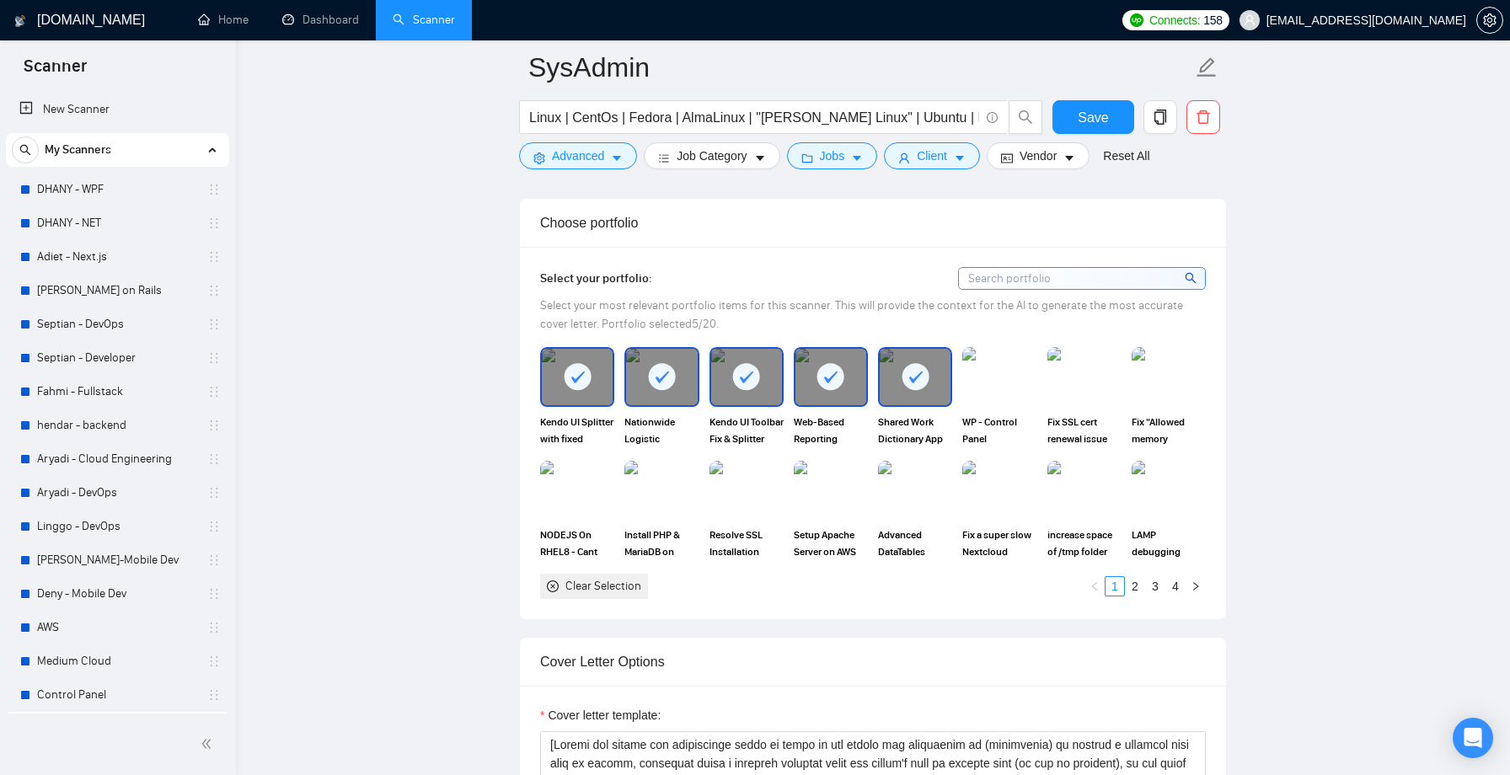
scroll to position [1469, 0]
